Goal: Ask a question: Seek information or help from site administrators or community

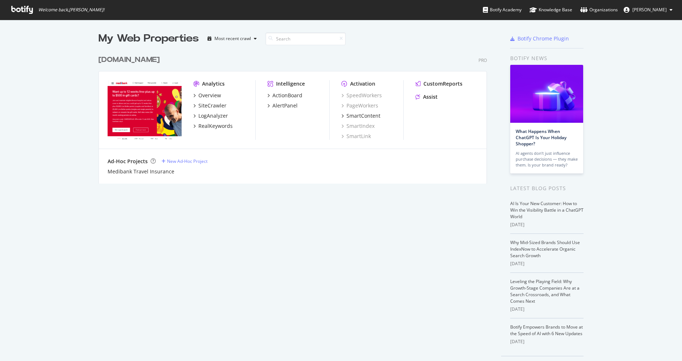
scroll to position [356, 672]
click at [220, 102] on div "SiteCrawler" at bounding box center [212, 105] width 28 height 7
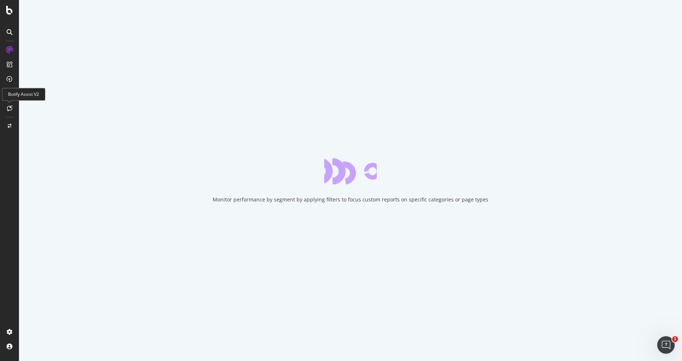
click at [8, 108] on icon at bounding box center [9, 108] width 5 height 6
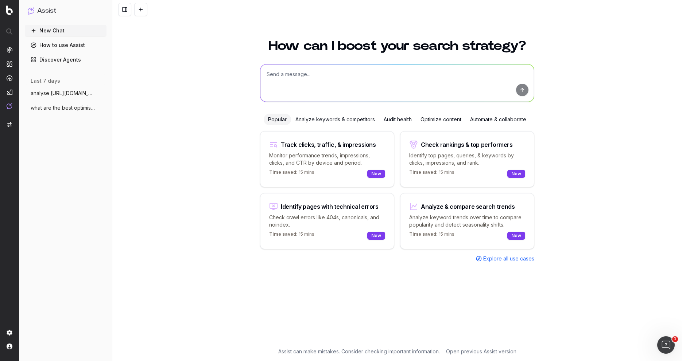
click at [341, 76] on textarea at bounding box center [397, 83] width 274 height 37
paste textarea "[URL][DOMAIN_NAME]"
type textarea "analyse this url and recommend optimisations https://www.medibank.com.au/health…"
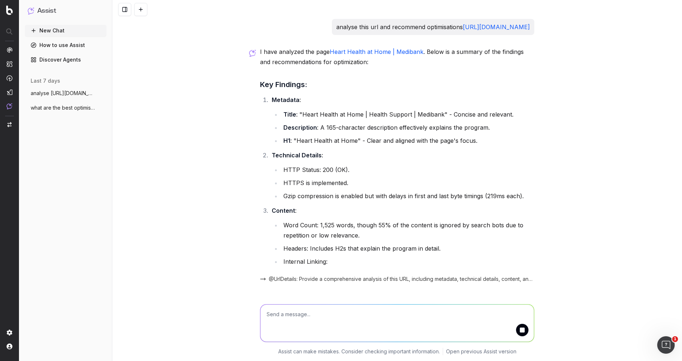
scroll to position [4, 0]
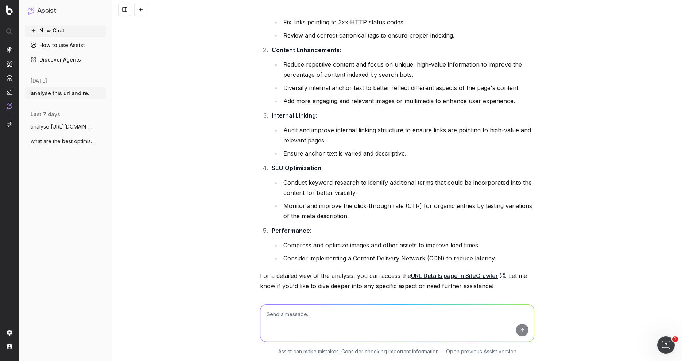
scroll to position [481, 0]
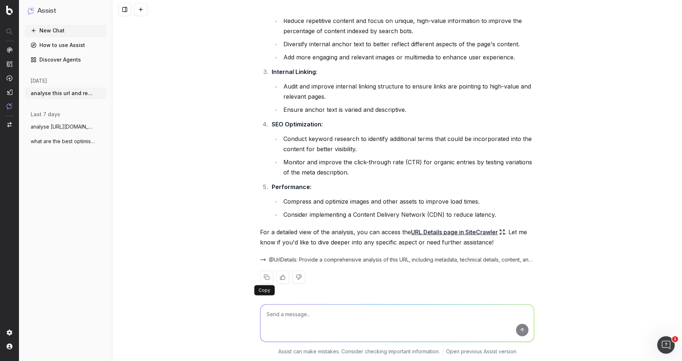
click at [263, 279] on button at bounding box center [266, 277] width 13 height 13
click at [468, 234] on link "URL Details page in SiteCrawler" at bounding box center [458, 232] width 94 height 10
click at [393, 260] on span "@UrlDetails: Provide a comprehensive analysis of this URL, including metadata, …" at bounding box center [402, 259] width 266 height 7
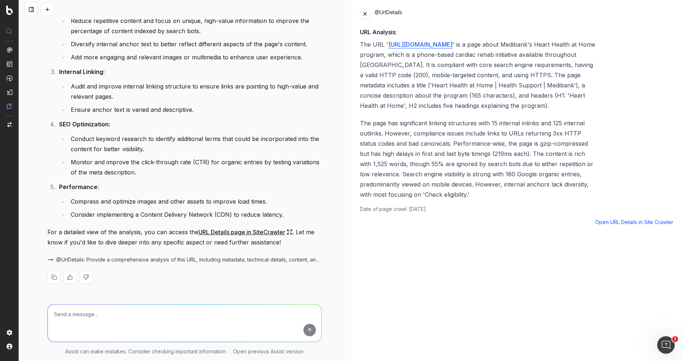
click at [629, 226] on link "Open URL Details in Site Crawler" at bounding box center [634, 222] width 78 height 7
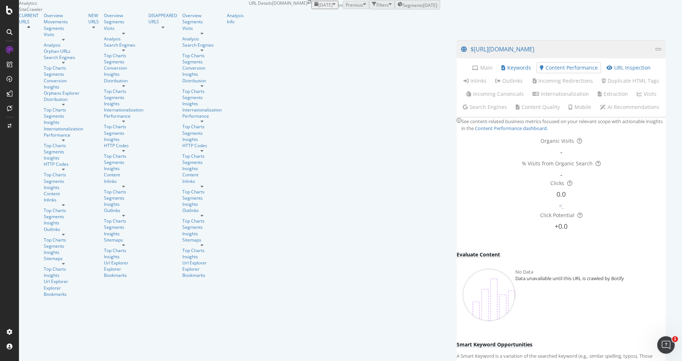
scroll to position [36, 0]
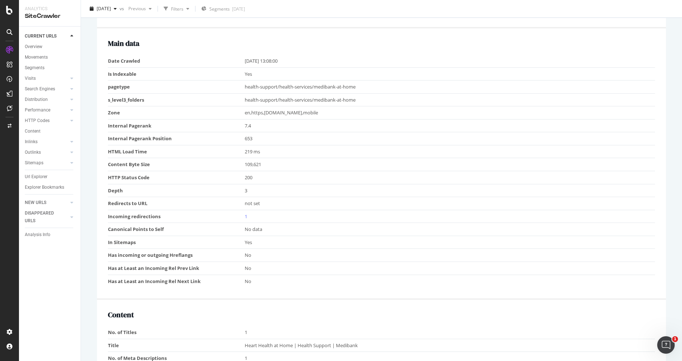
scroll to position [268, 0]
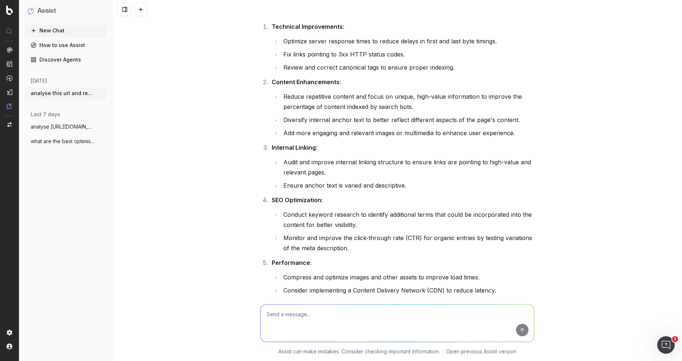
scroll to position [481, 0]
